Goal: Task Accomplishment & Management: Use online tool/utility

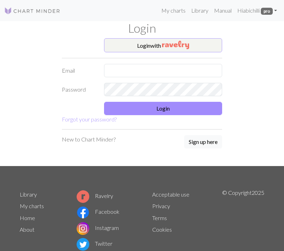
click at [138, 48] on button "Login with" at bounding box center [163, 45] width 118 height 14
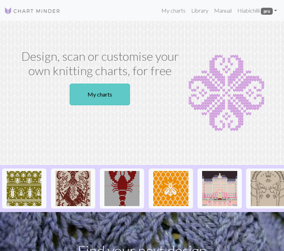
click at [121, 87] on link "My charts" at bounding box center [100, 95] width 60 height 22
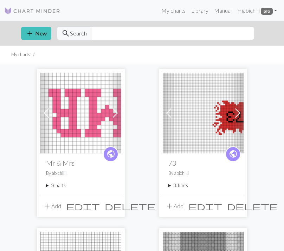
click at [59, 185] on summary "2 charts" at bounding box center [81, 185] width 70 height 7
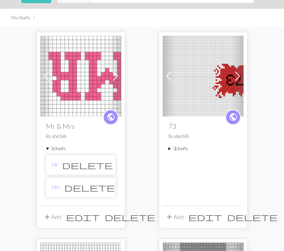
scroll to position [46, 0]
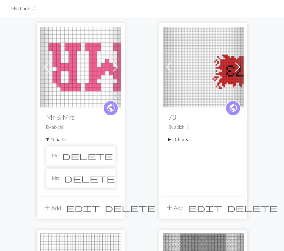
click at [53, 178] on link "Mrs" at bounding box center [56, 178] width 8 height 7
